Goal: Task Accomplishment & Management: Complete application form

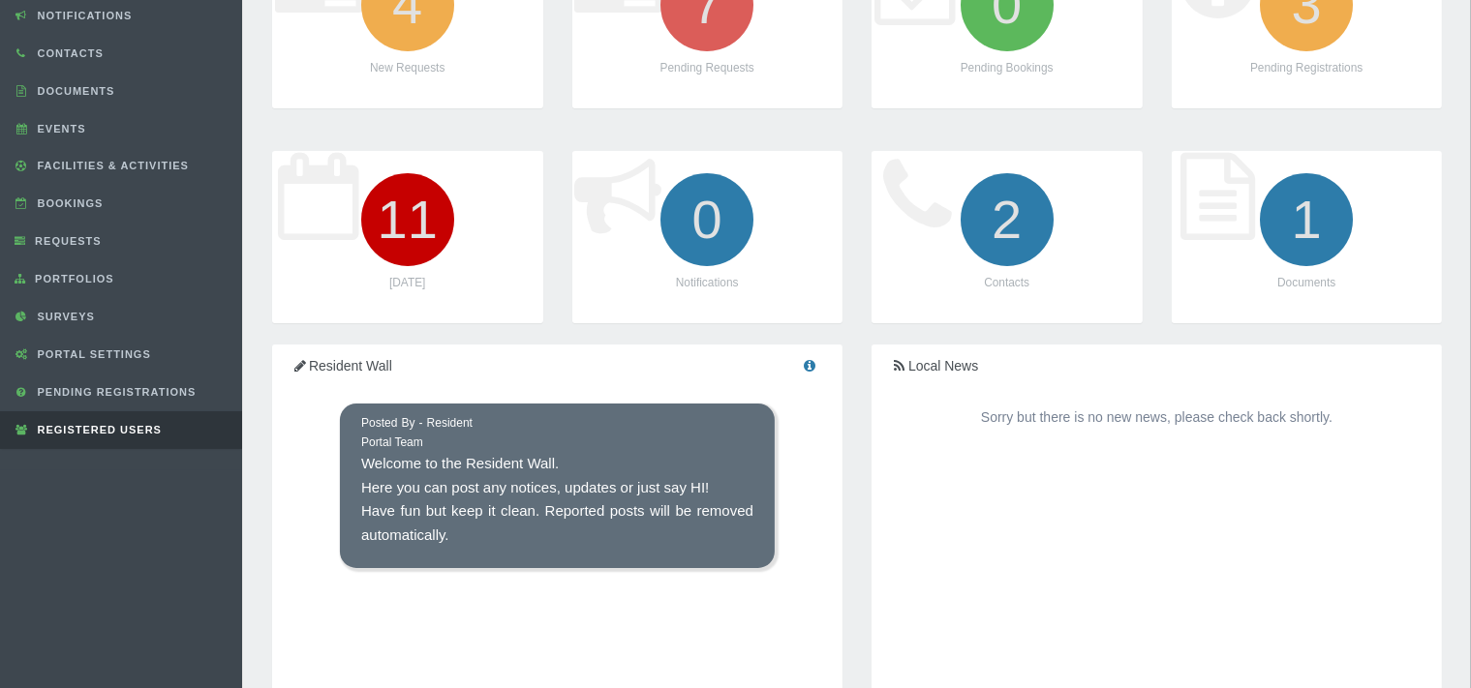
scroll to position [204, 0]
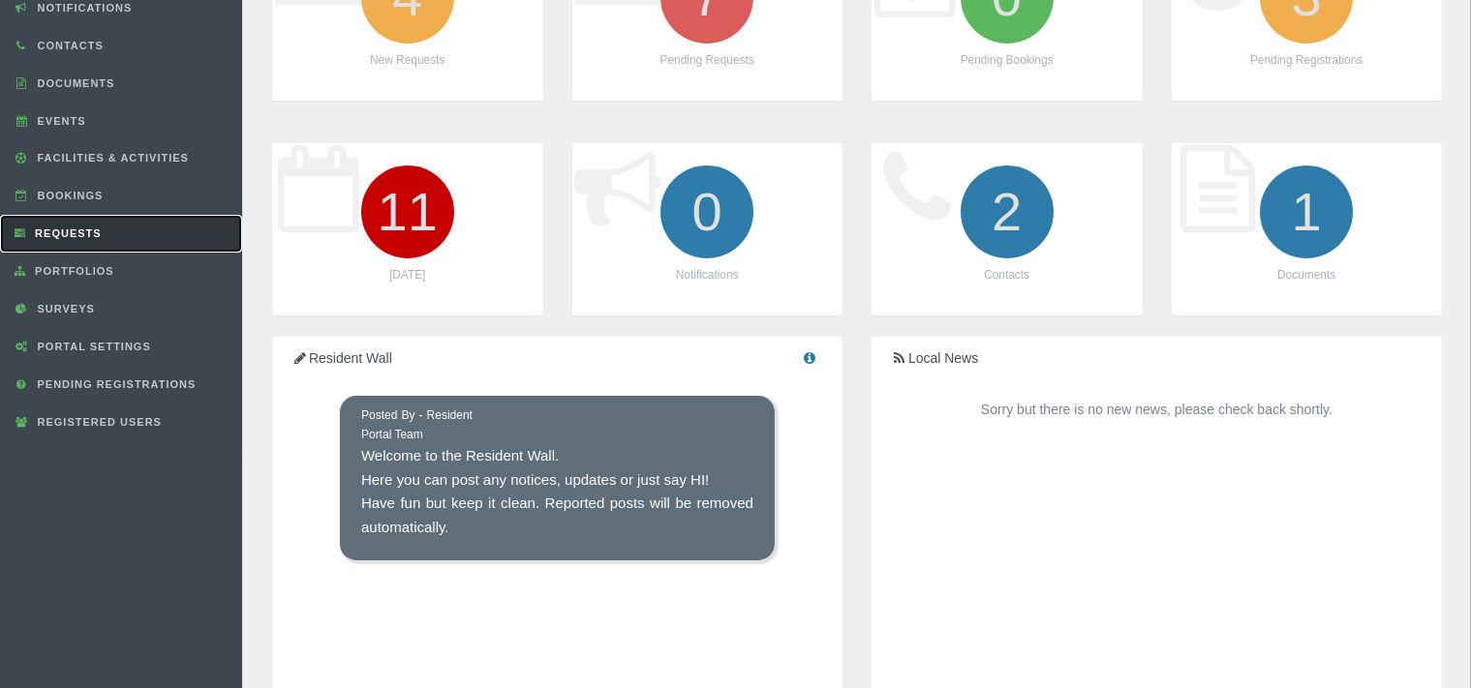
click at [107, 230] on link "Requests" at bounding box center [121, 234] width 242 height 38
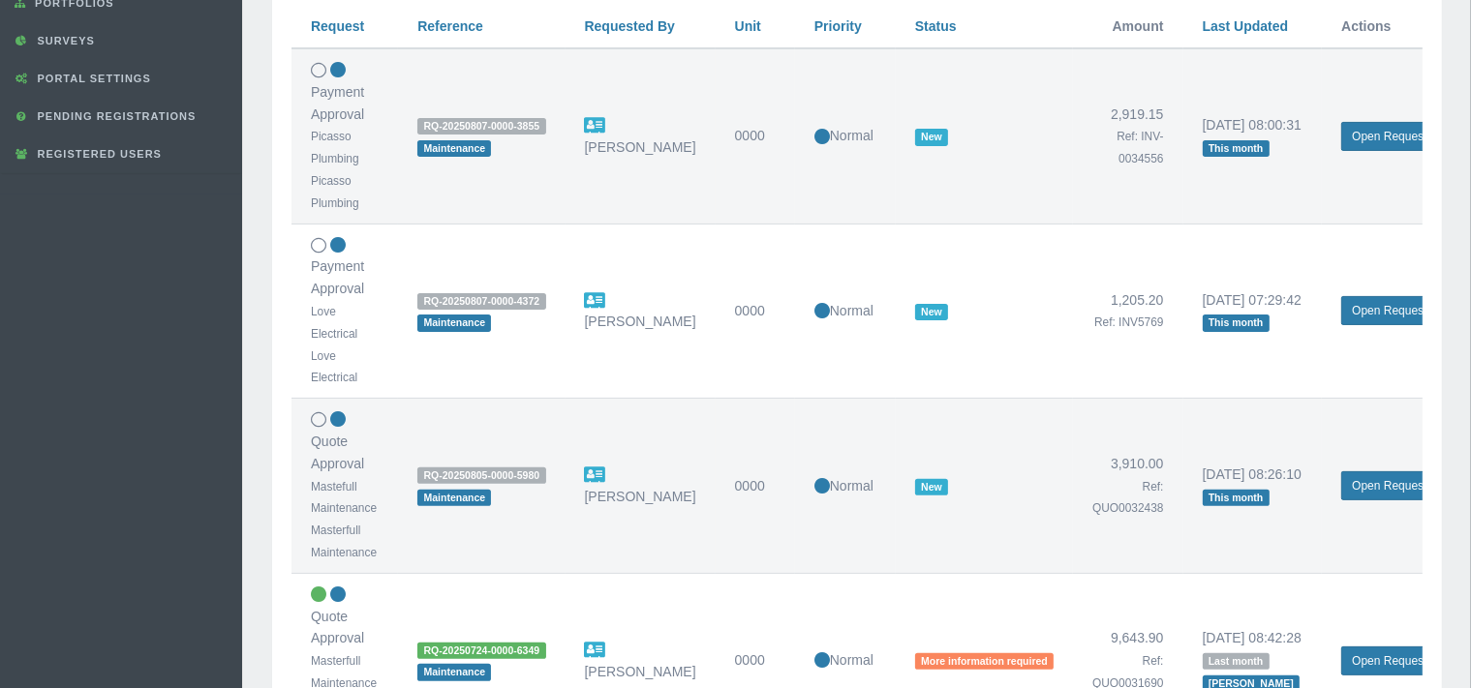
scroll to position [511, 0]
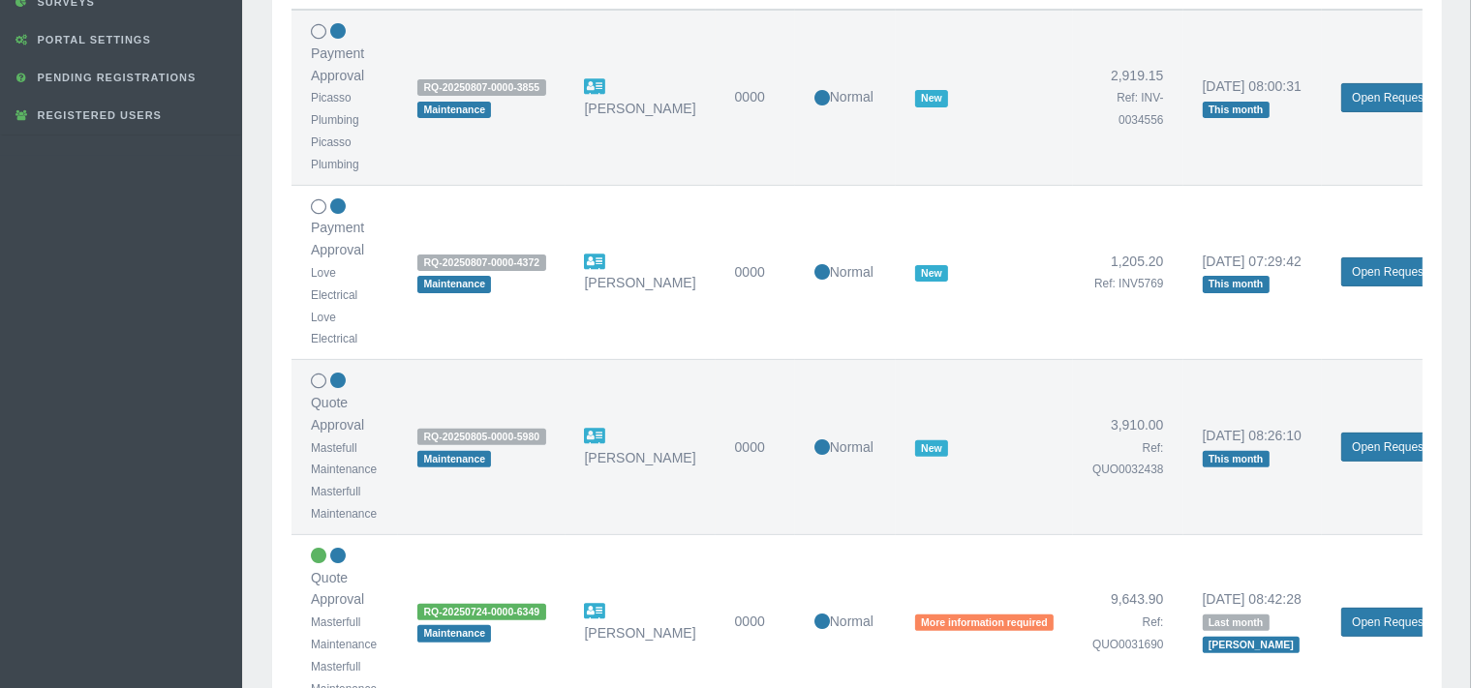
click at [513, 639] on td "RQ-20250724-0000-6349 Maintenance" at bounding box center [481, 622] width 167 height 175
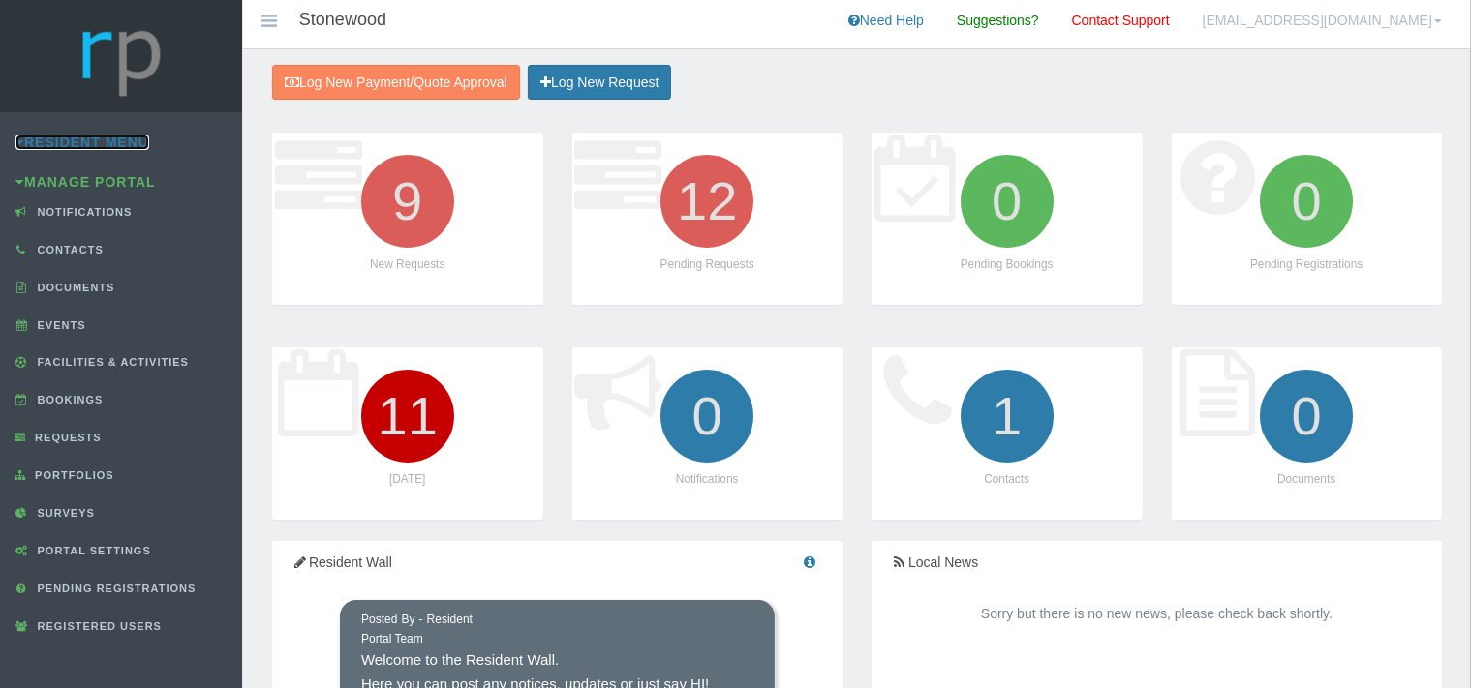
click at [119, 145] on link "Resident Menu" at bounding box center [82, 142] width 134 height 15
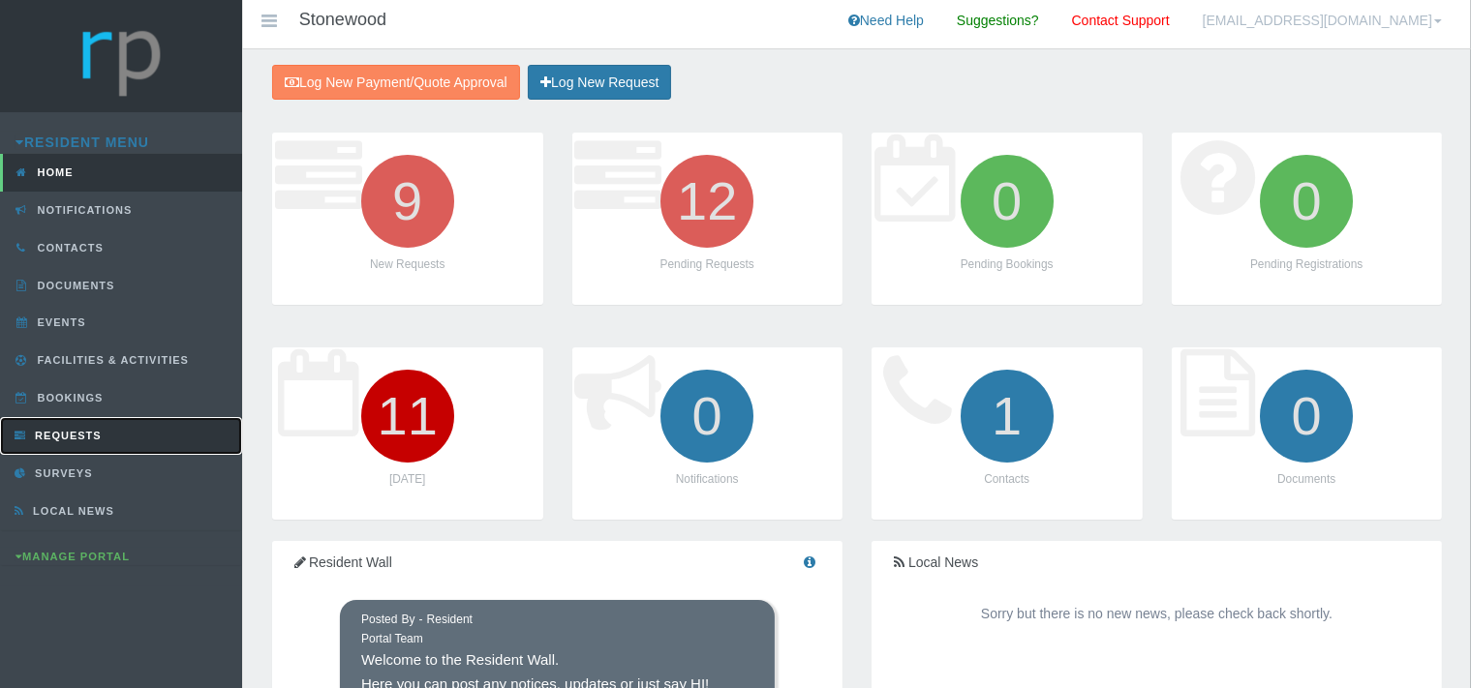
click at [91, 432] on span "Requests" at bounding box center [66, 436] width 72 height 12
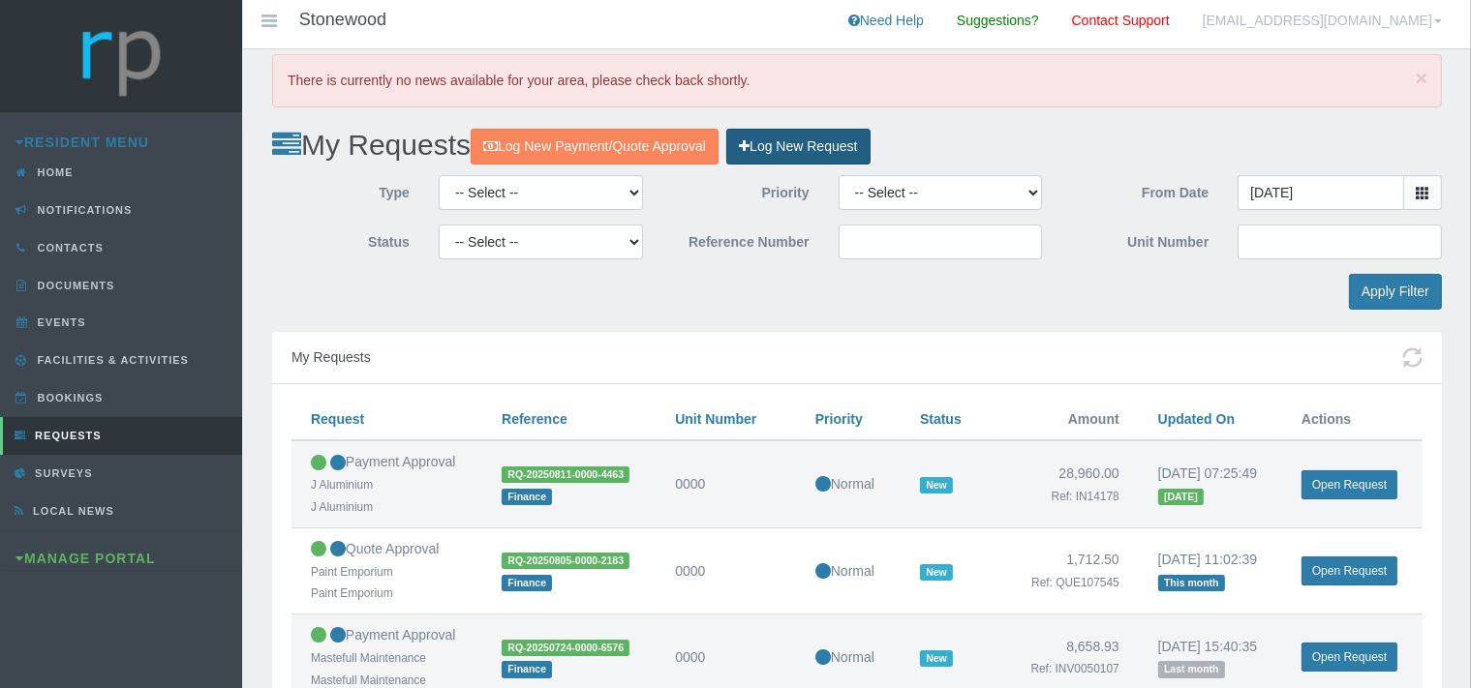
click at [817, 141] on link "Log New Request" at bounding box center [797, 147] width 143 height 36
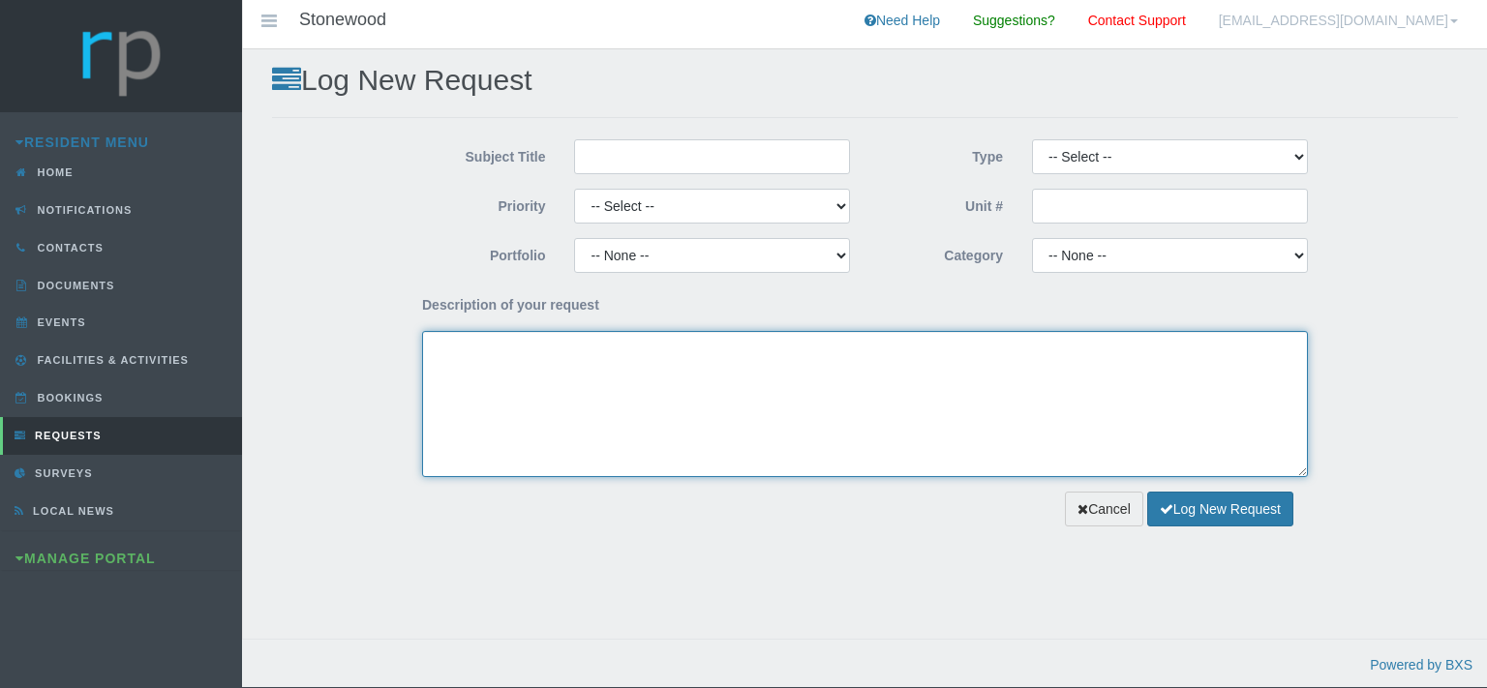
click at [498, 365] on textarea "Description of your request" at bounding box center [865, 404] width 886 height 146
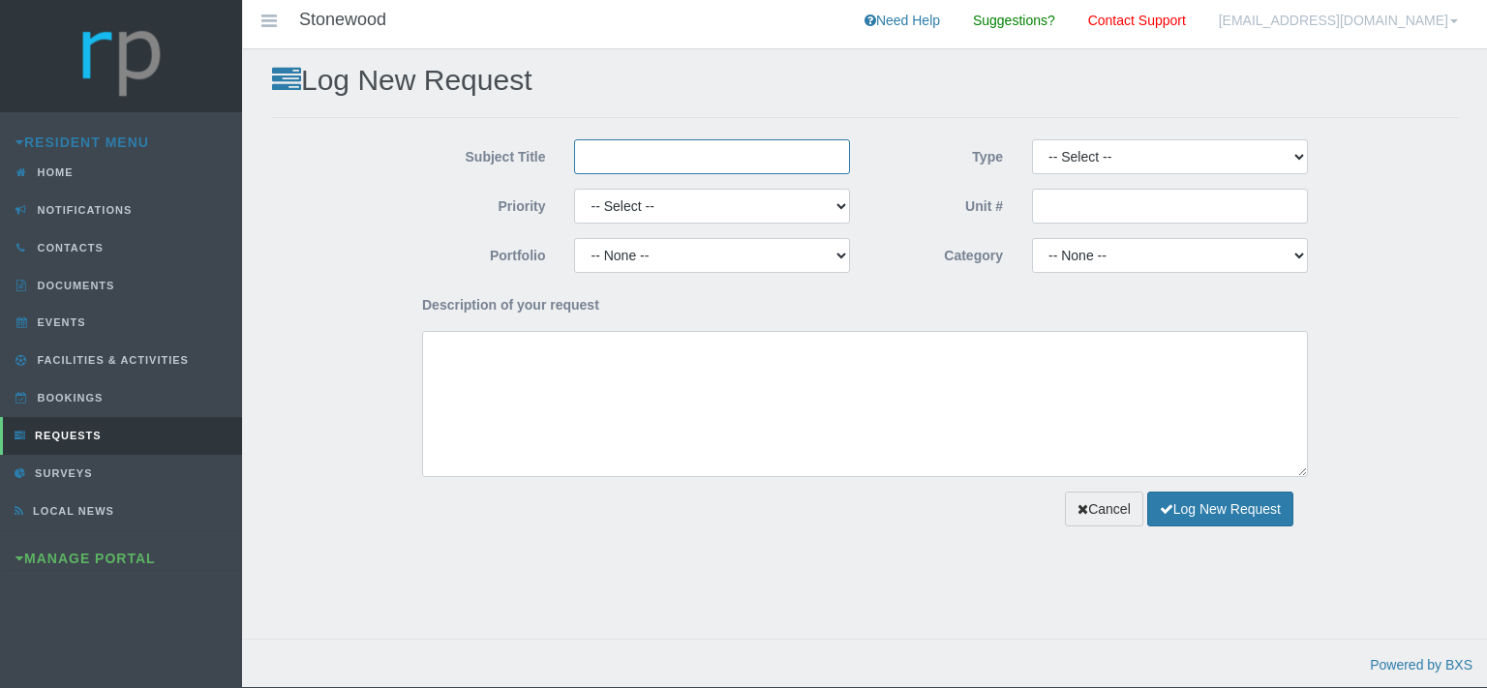
click at [667, 158] on input "Subject Title" at bounding box center [712, 156] width 276 height 35
type input "Mastefull Maintenance"
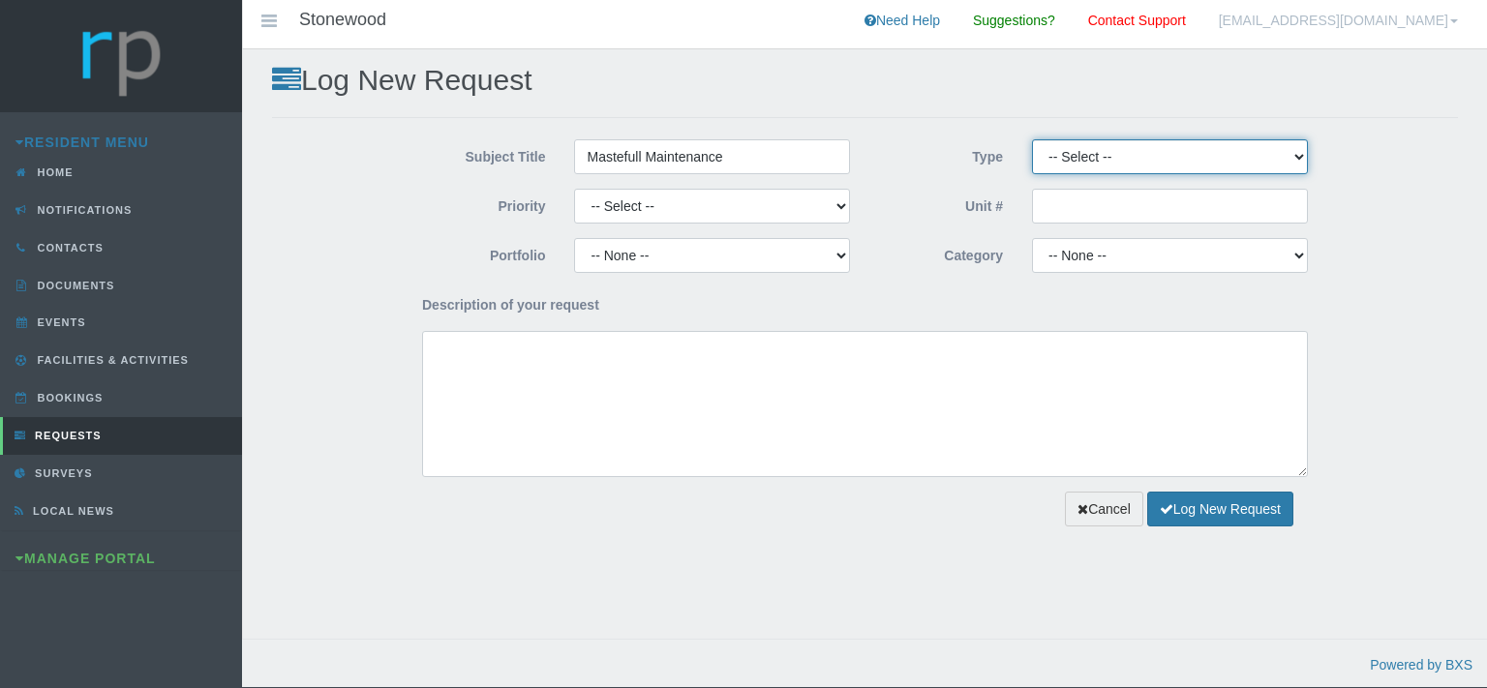
click at [1032, 139] on select "-- Select -- Complaint Compliment Enquiry Request for maintenance Other (not li…" at bounding box center [1170, 156] width 276 height 35
select select "QUOTE"
click option "Quote Approval" at bounding box center [0, 0] width 0 height 0
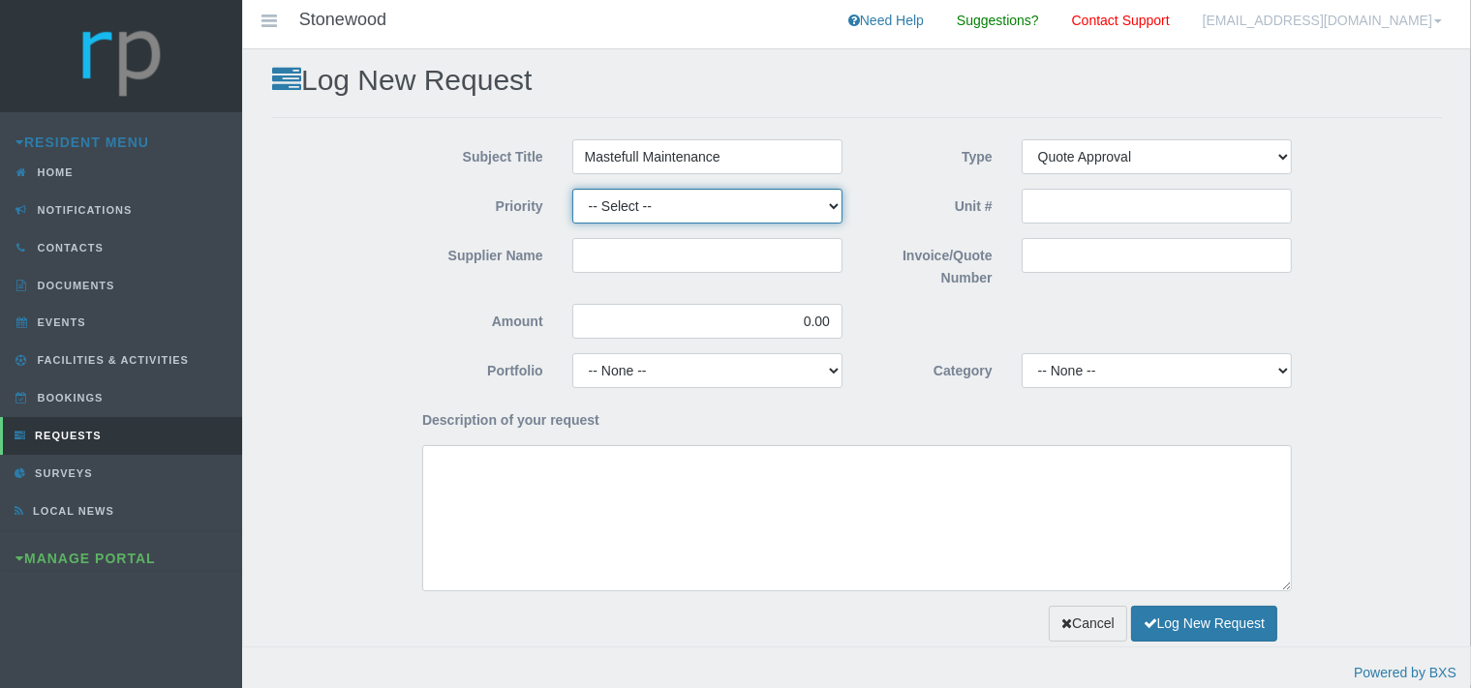
click at [572, 189] on select "-- Select -- High Low Normal" at bounding box center [707, 206] width 270 height 35
select select "MEDIUM"
click option "Normal" at bounding box center [0, 0] width 0 height 0
click at [644, 235] on div "Priority -- Select -- High Low Normal" at bounding box center [632, 213] width 449 height 49
click at [653, 248] on input "Supplier Name" at bounding box center [707, 255] width 270 height 35
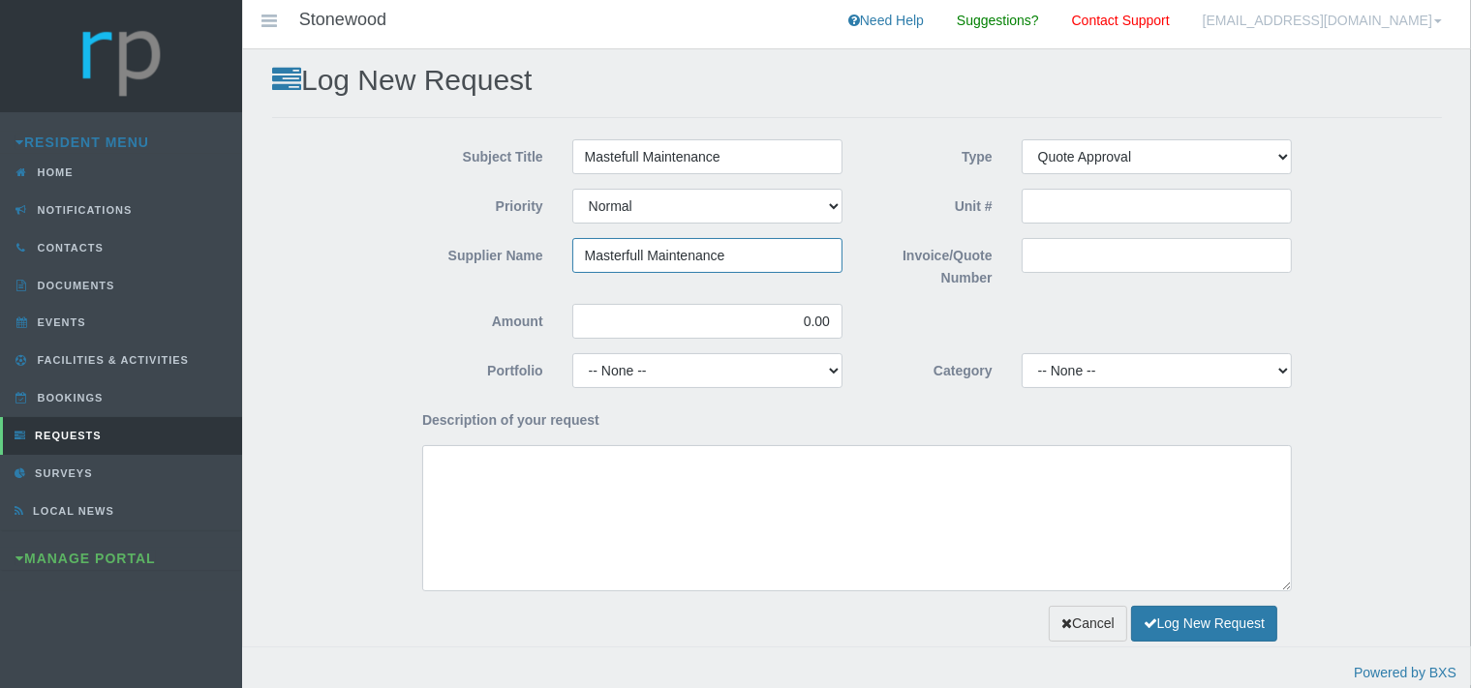
type input "Masterfull Maintenance"
click at [1077, 240] on input "Invoice/Quote Number" at bounding box center [1157, 255] width 270 height 35
paste input "QUO0032407"
type input "QUO0032407"
drag, startPoint x: 839, startPoint y: 321, endPoint x: 774, endPoint y: 325, distance: 65.1
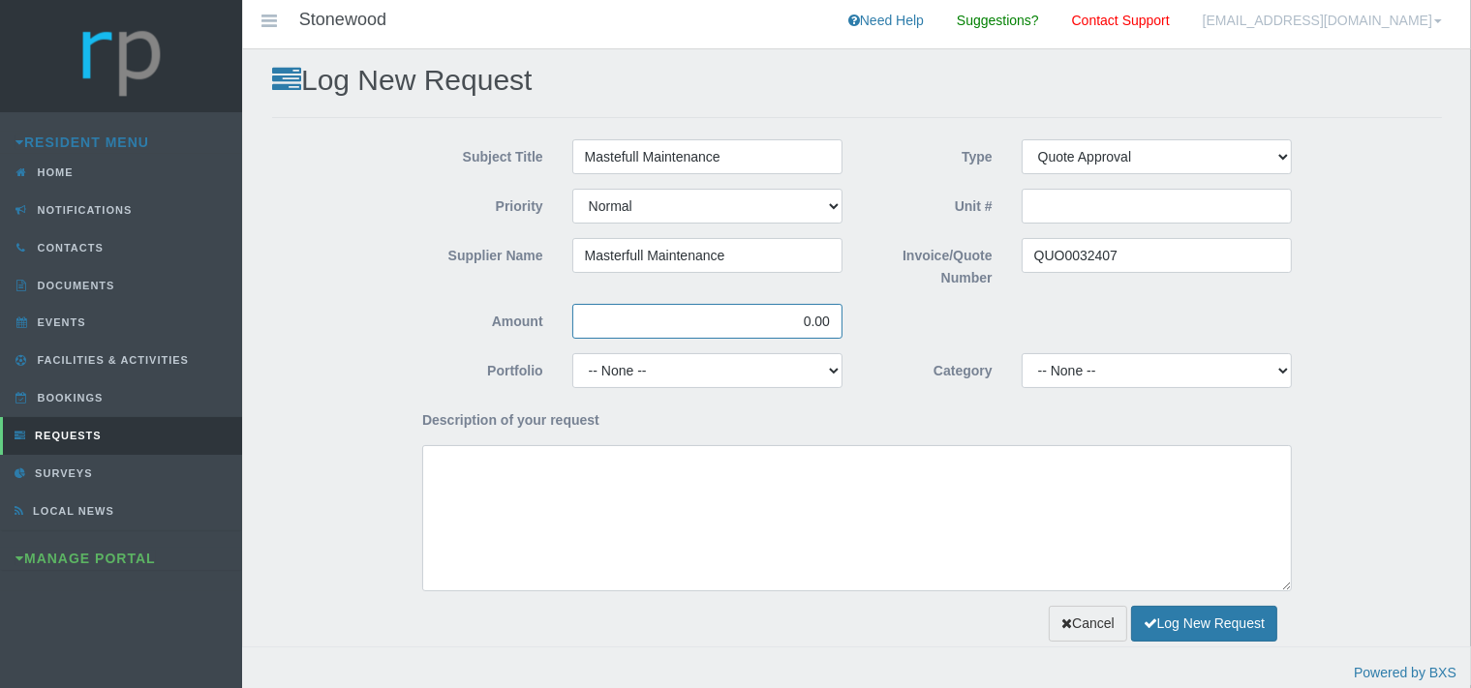
click at [774, 325] on input "0.00" at bounding box center [707, 321] width 270 height 35
type input "6,411.49"
click at [572, 353] on select "-- None -- Chairperson Communication Estate Manager Finance Gardens Maintenance…" at bounding box center [707, 370] width 270 height 35
select select "FINANCE"
click option "Finance" at bounding box center [0, 0] width 0 height 0
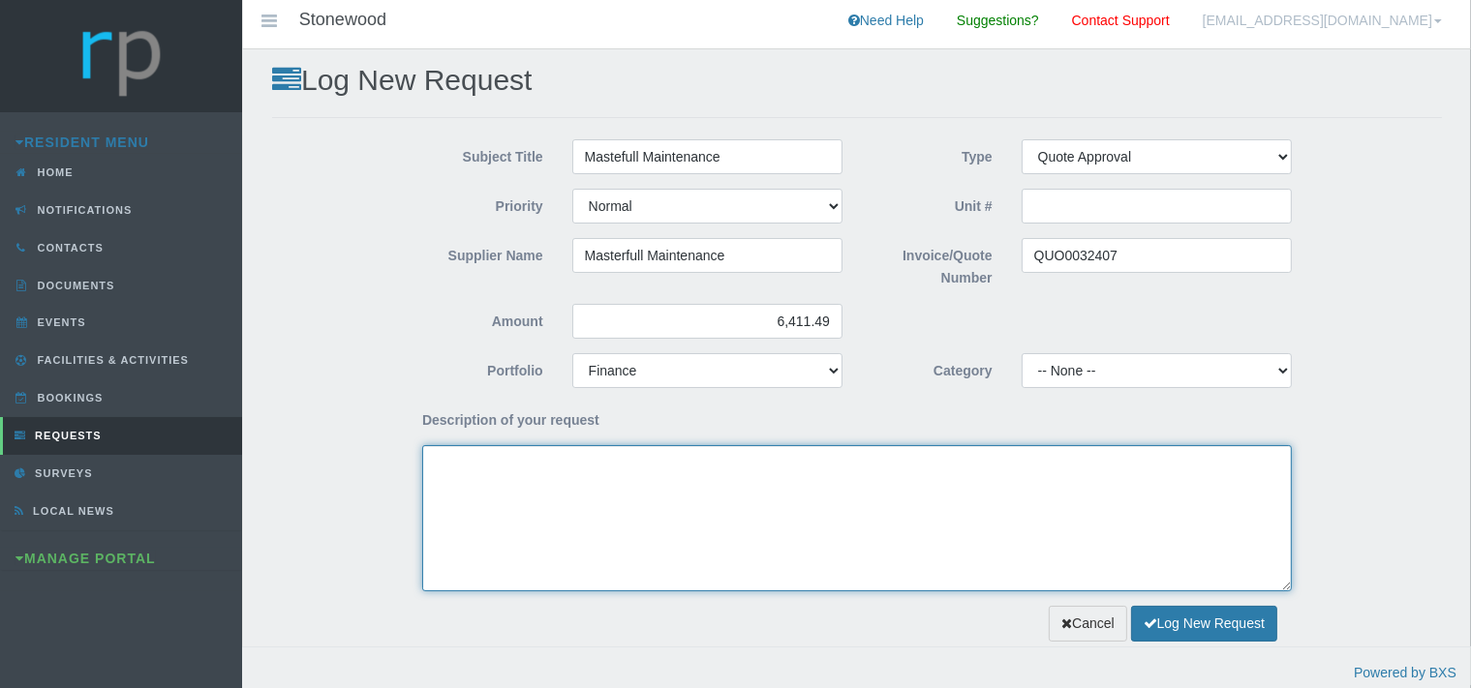
click at [540, 479] on textarea "Description of your request" at bounding box center [857, 518] width 870 height 146
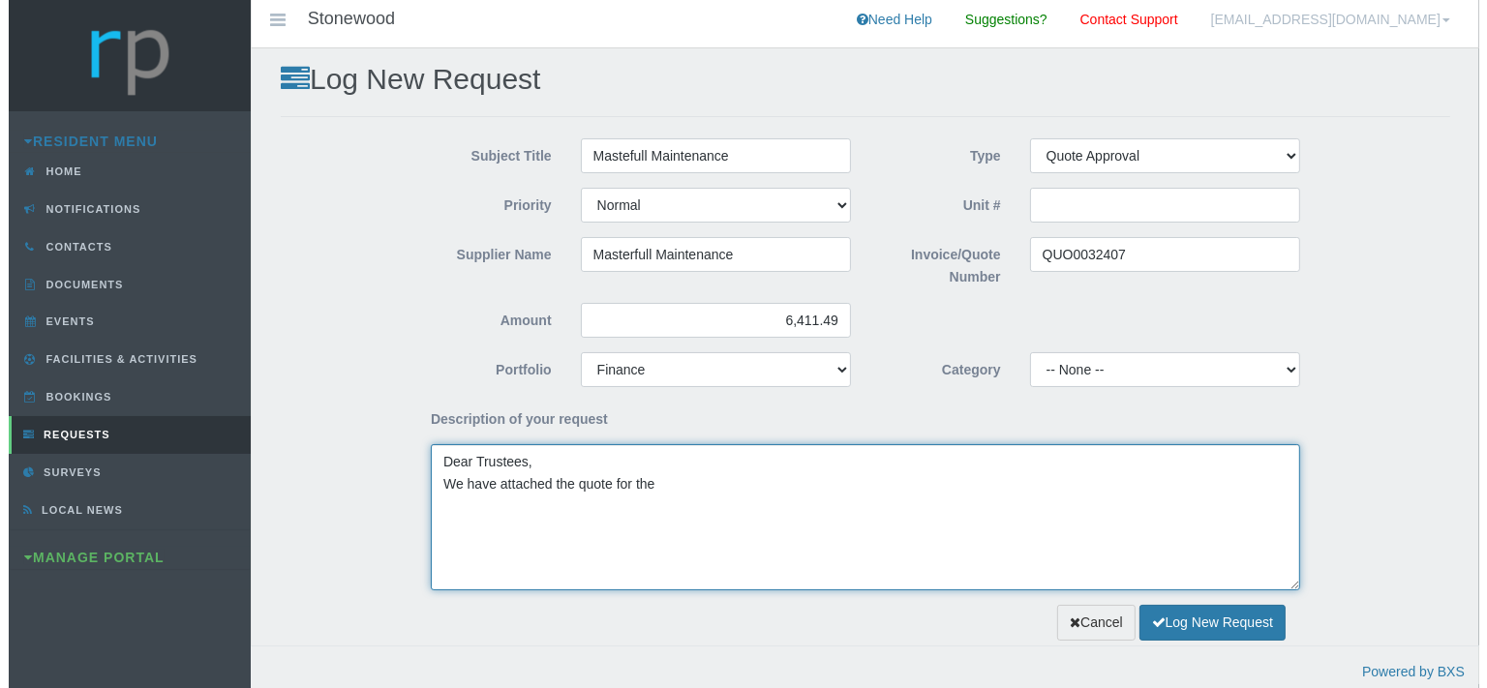
scroll to position [6, 0]
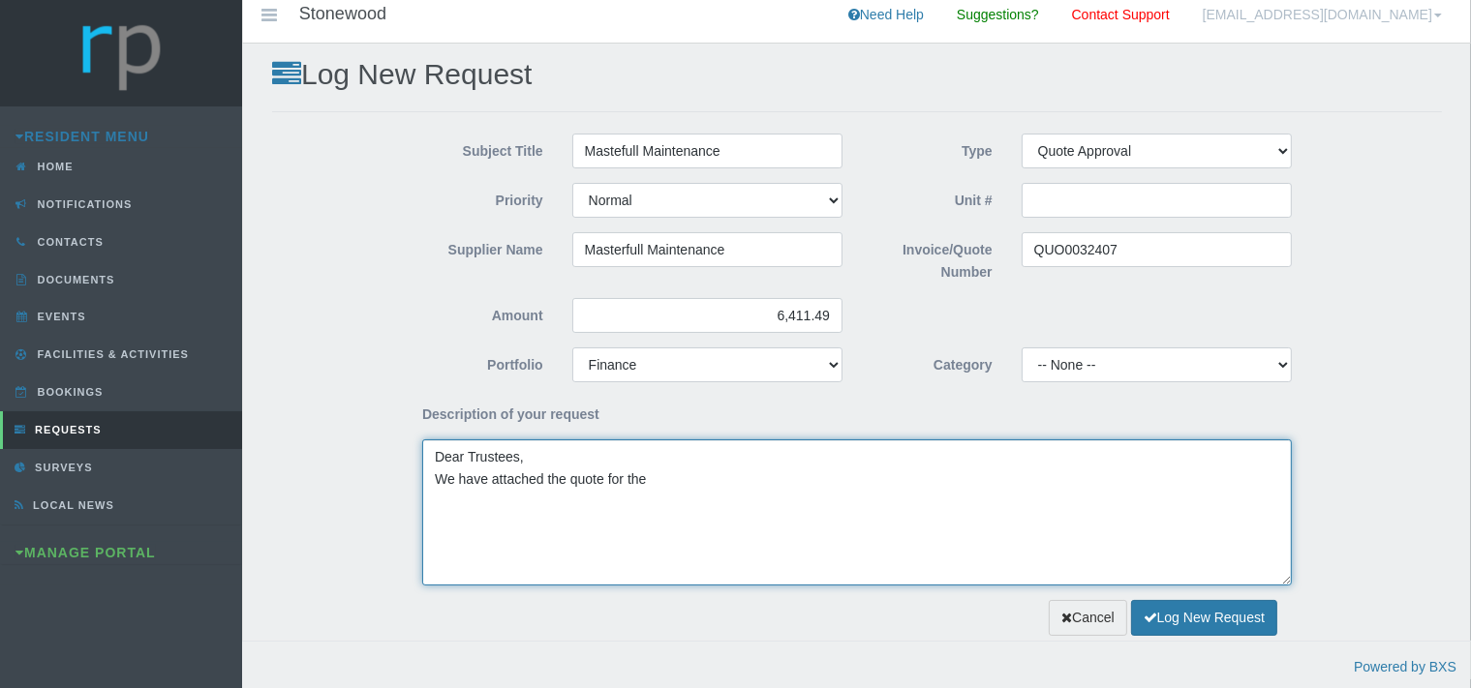
click at [649, 479] on textarea "Dear Trustees, We have attached the quote for the" at bounding box center [857, 513] width 870 height 146
paste textarea "Pool Area Retainer (Rock Face)"
click at [432, 503] on textarea "Dear Trustees, We have attached the quote for the Pool Area Retainer (Rock Face)" at bounding box center [857, 513] width 870 height 146
click at [834, 478] on textarea "Dear Trustees, We have attached the quote for the Pool Area Retainer (RockFace)" at bounding box center [857, 513] width 870 height 146
click at [774, 480] on textarea "Dear Trustees, We have attached the quote for the Pool Area Retainer (RockFace …" at bounding box center [857, 513] width 870 height 146
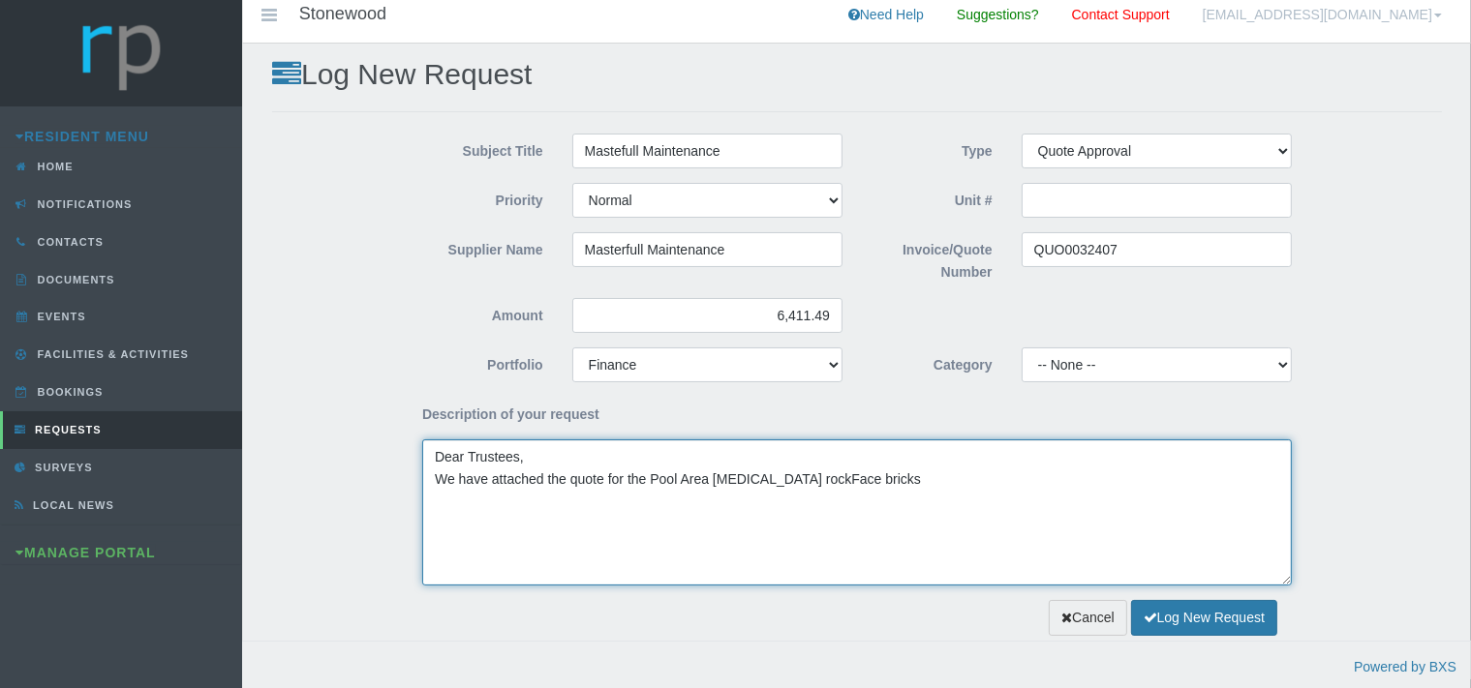
click at [657, 477] on textarea "Dear Trustees, We have attached the quote for the Pool Area Retainer rockFace b…" at bounding box center [857, 513] width 870 height 146
click at [757, 484] on textarea "Dear Trustees, We have attached the quote for the pool area retainer rockFace b…" at bounding box center [857, 513] width 870 height 146
click at [807, 480] on textarea "Dear Trustees, We have attached the quote for the pool area retainer of rockFac…" at bounding box center [857, 513] width 870 height 146
click at [866, 484] on textarea "Dear Trustees, We have attached the quote for the pool area retainer of rockfac…" at bounding box center [857, 513] width 870 height 146
click at [1072, 479] on textarea "Dear Trustees, We have attached the quote for the pool area retainer of rockfac…" at bounding box center [857, 513] width 870 height 146
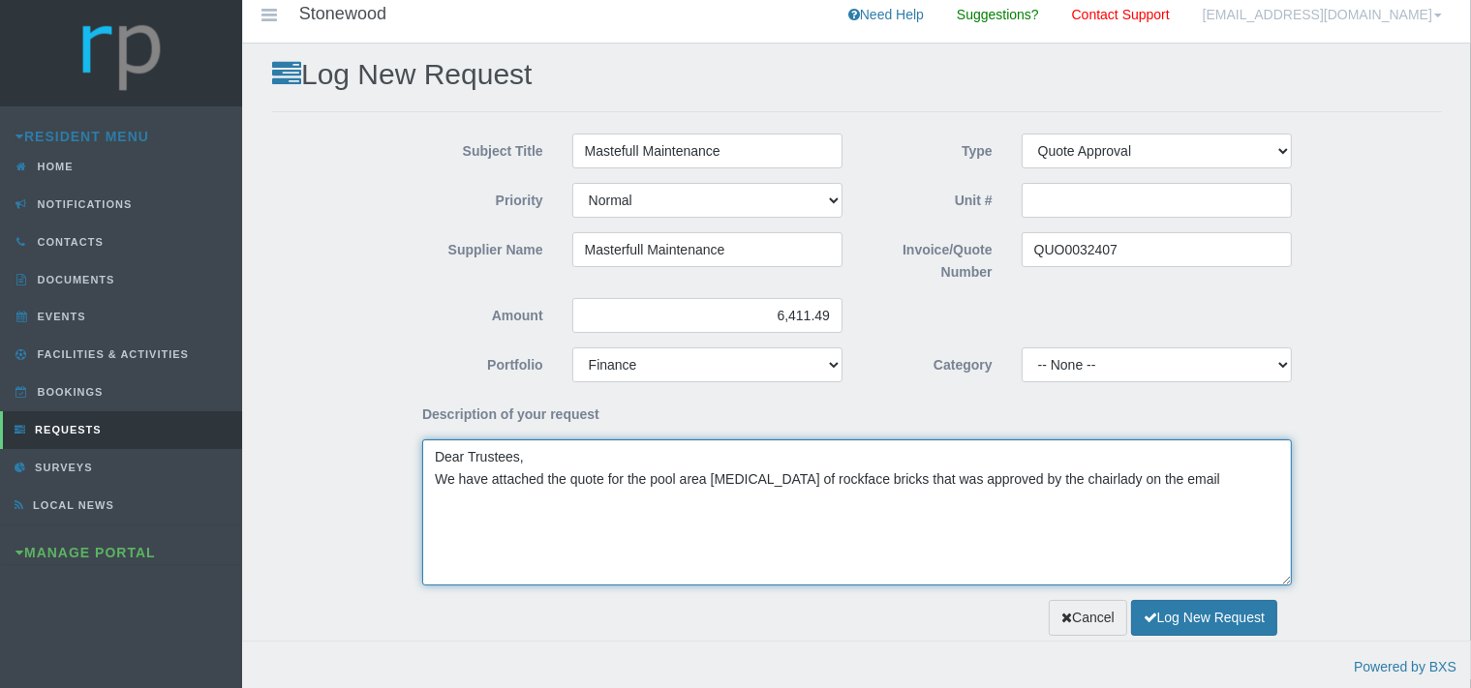
click at [1098, 478] on textarea "Dear Trustees, We have attached the quote for the pool area retainer of rockfac…" at bounding box center [857, 513] width 870 height 146
click at [1165, 471] on textarea "Dear Trustees, We have attached the quote for the pool area retainer of rockfac…" at bounding box center [857, 513] width 870 height 146
click at [1166, 476] on textarea "Dear Trustees, We have attached the quote for the pool area retainer of rockfac…" at bounding box center [857, 513] width 870 height 146
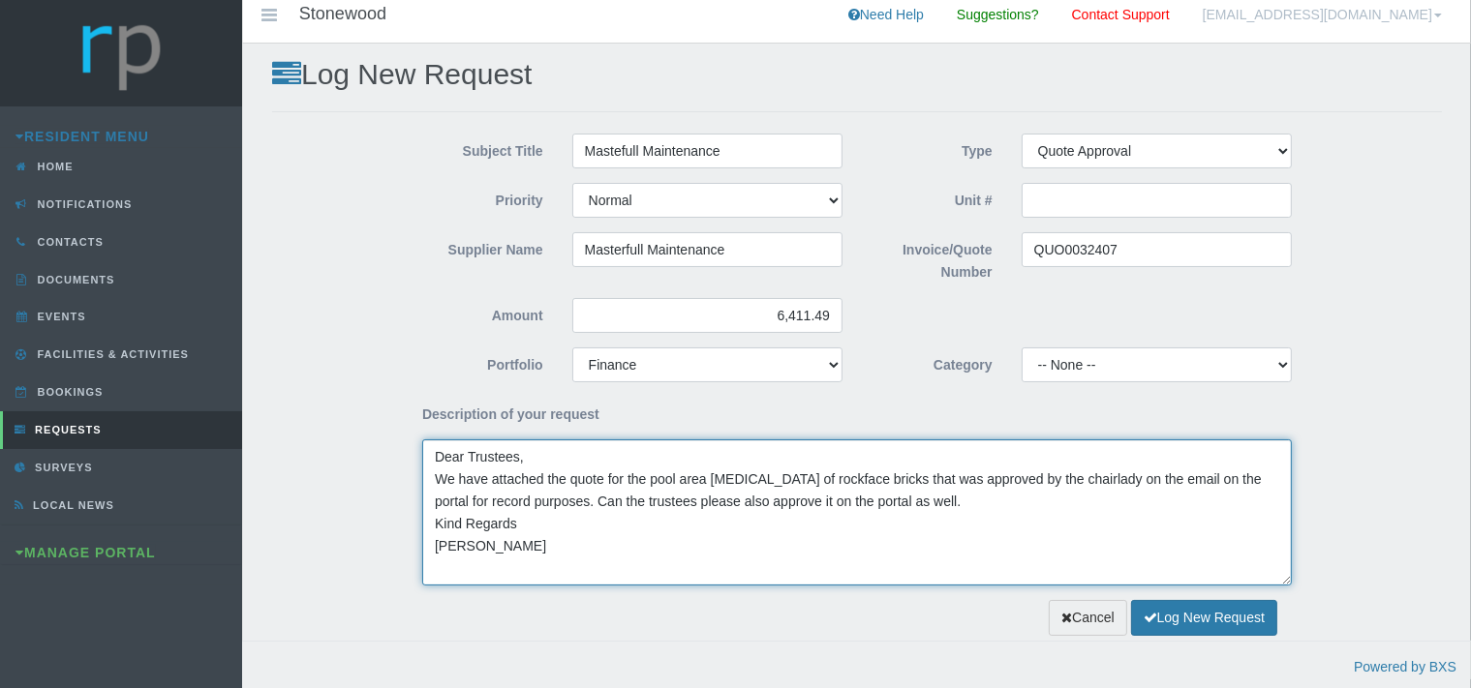
type textarea "Dear Trustees, We have attached the quote for the pool area [MEDICAL_DATA] of r…"
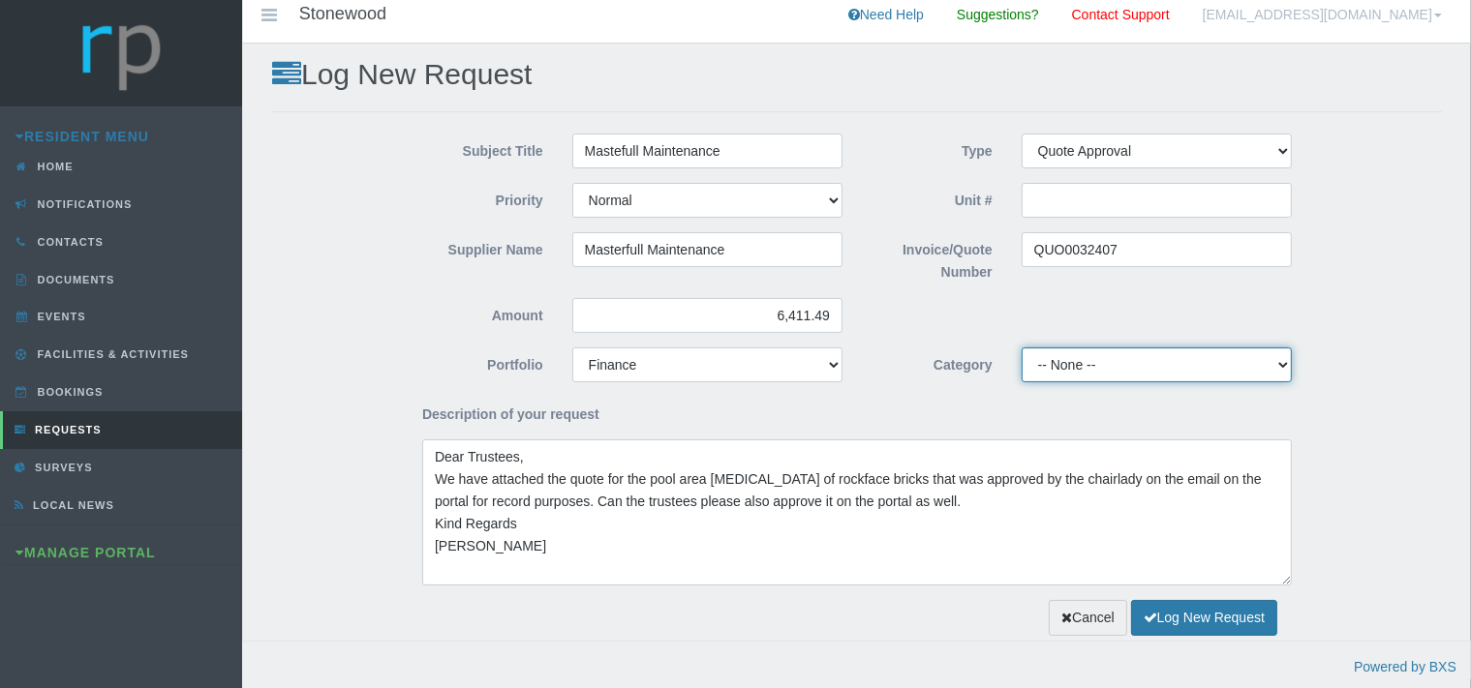
click at [1022, 348] on select "-- None -- 10 YMP - Borehole 10 YMP - Fire Equipment 10 YMP - Garden upgrades 1…" at bounding box center [1157, 365] width 270 height 35
select select "6dbaa24f-bfeb-4a33-ae22-53970c35c750"
click option "10 YMP Building Repairs - Pool" at bounding box center [0, 0] width 0 height 0
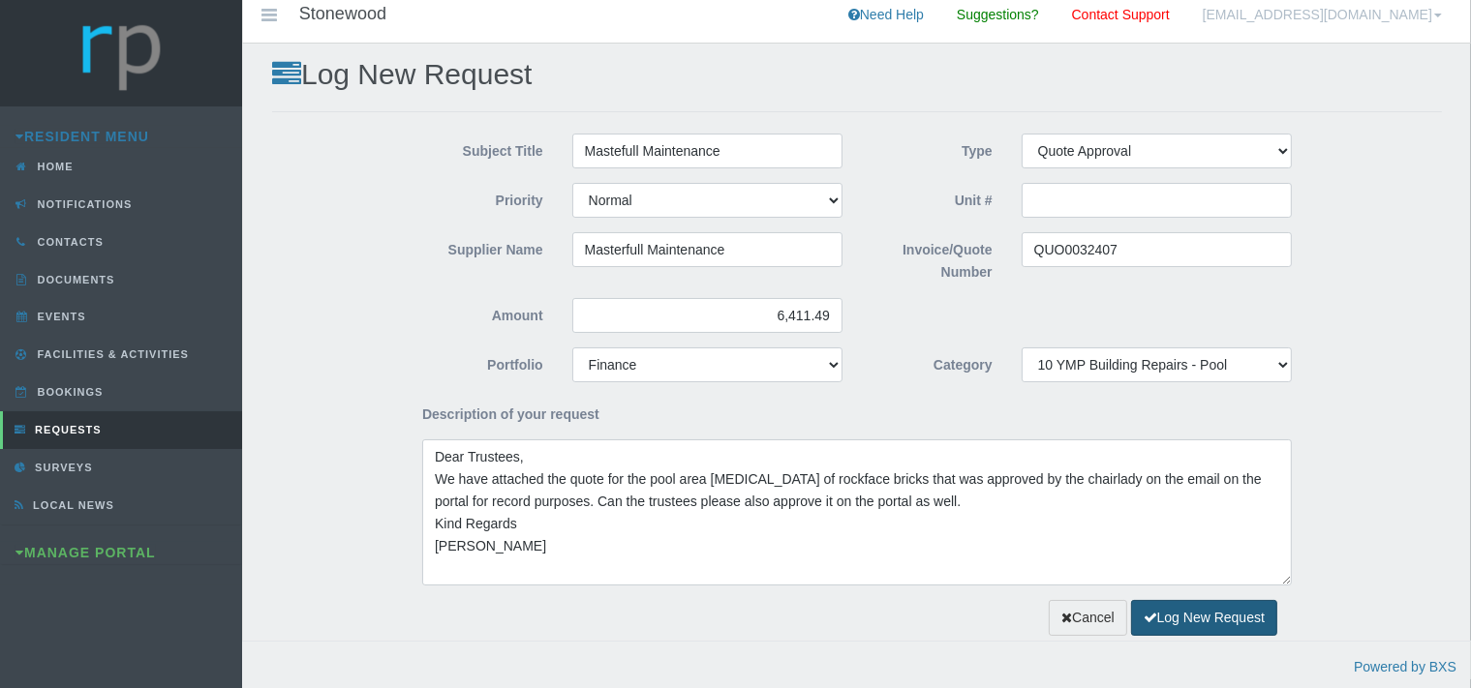
click at [1184, 614] on button "Log New Request" at bounding box center [1204, 618] width 146 height 36
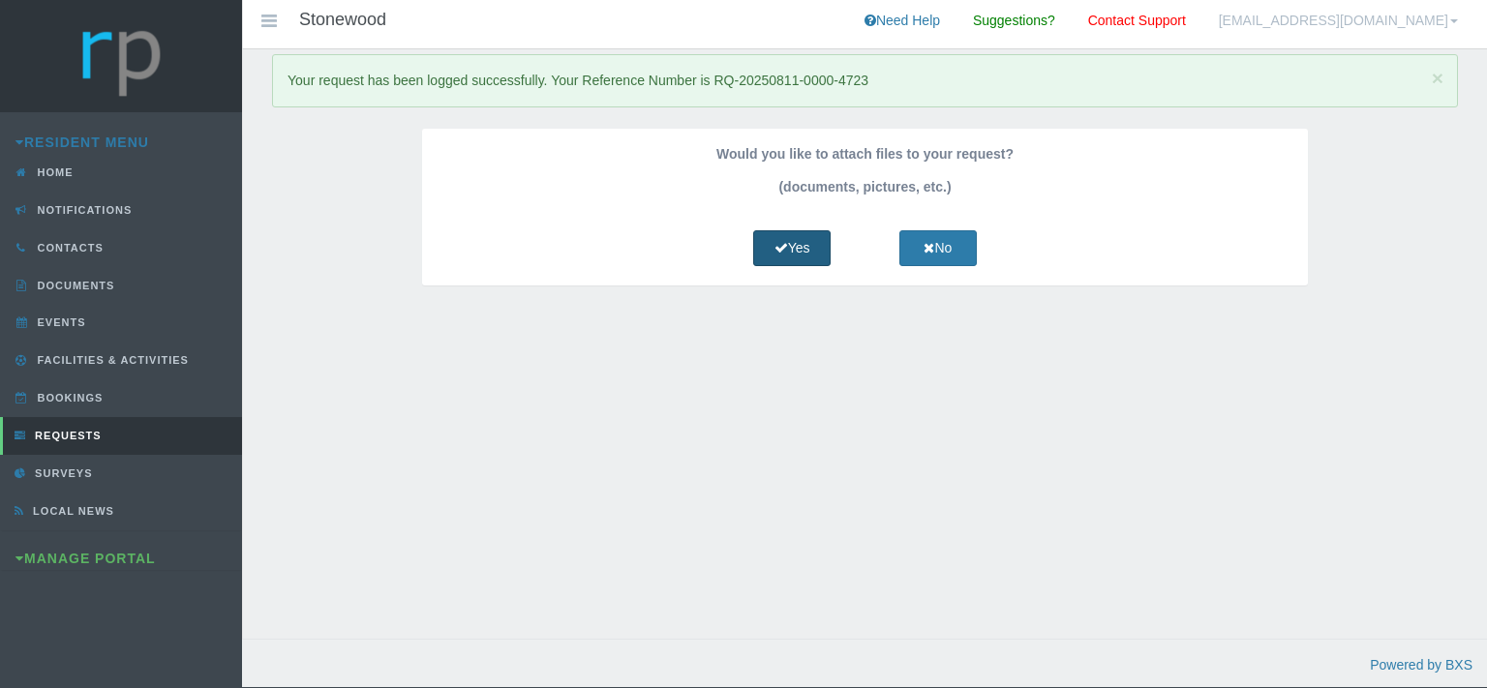
click at [788, 250] on link "Yes" at bounding box center [791, 248] width 77 height 36
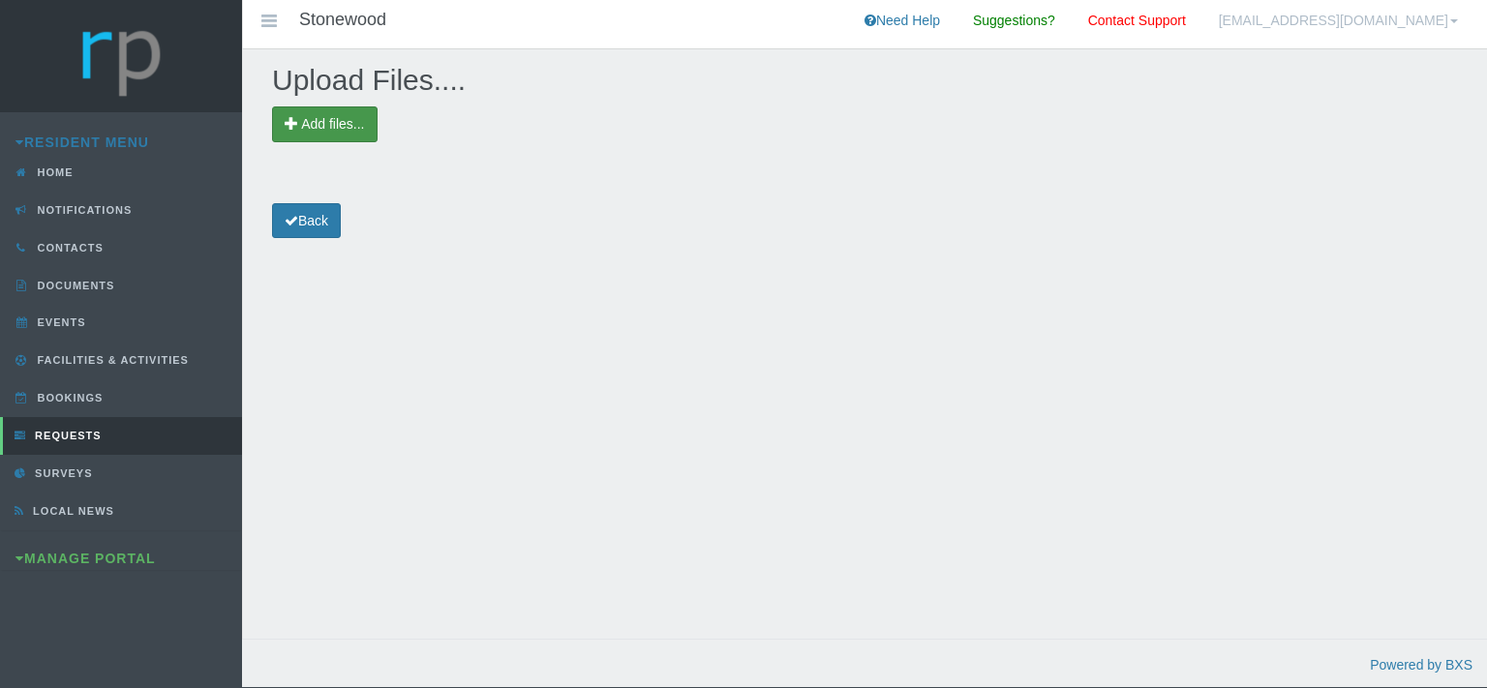
click at [361, 125] on span "Add files..." at bounding box center [332, 123] width 63 height 15
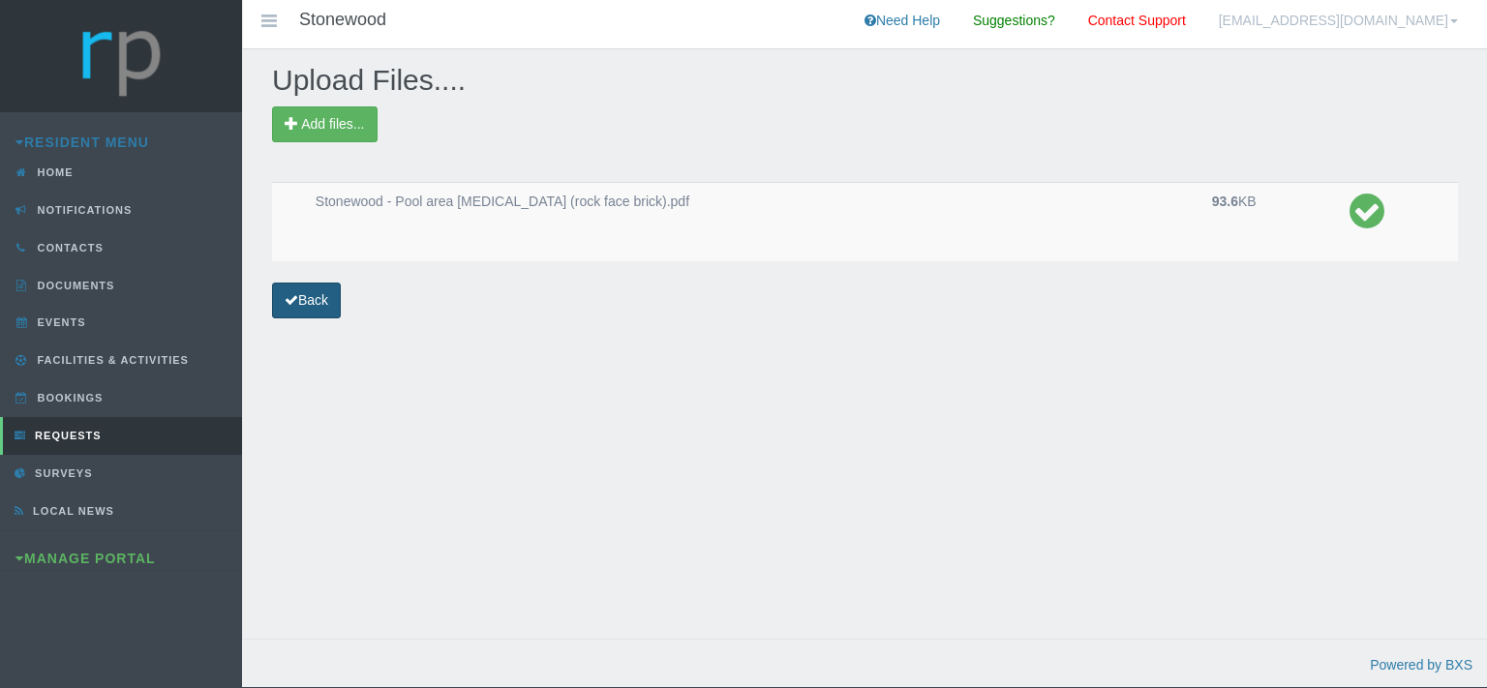
click at [318, 302] on link "Back" at bounding box center [306, 301] width 69 height 36
